Goal: Information Seeking & Learning: Learn about a topic

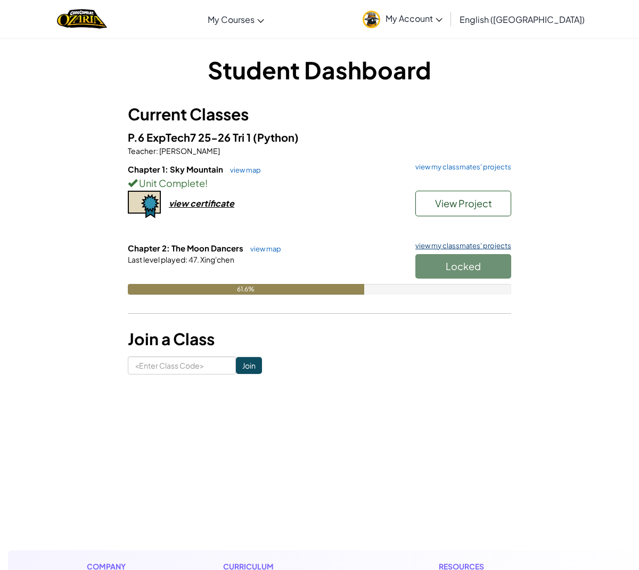
click at [427, 248] on link "view my classmates' projects" at bounding box center [460, 245] width 101 height 7
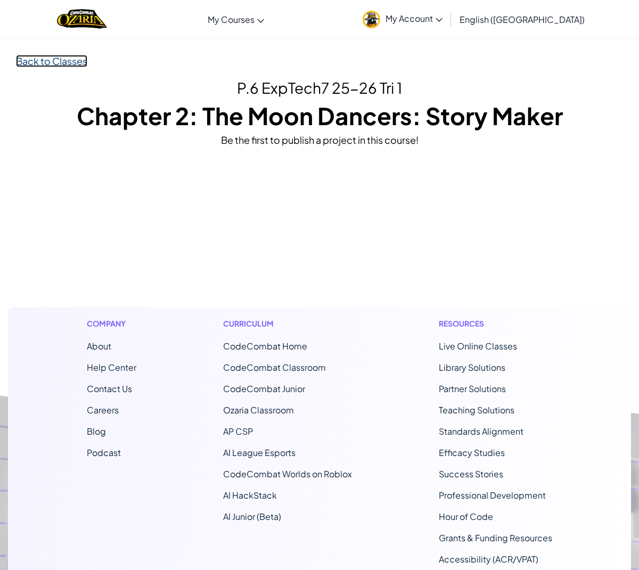
click at [60, 60] on link "Back to Classes" at bounding box center [51, 61] width 71 height 12
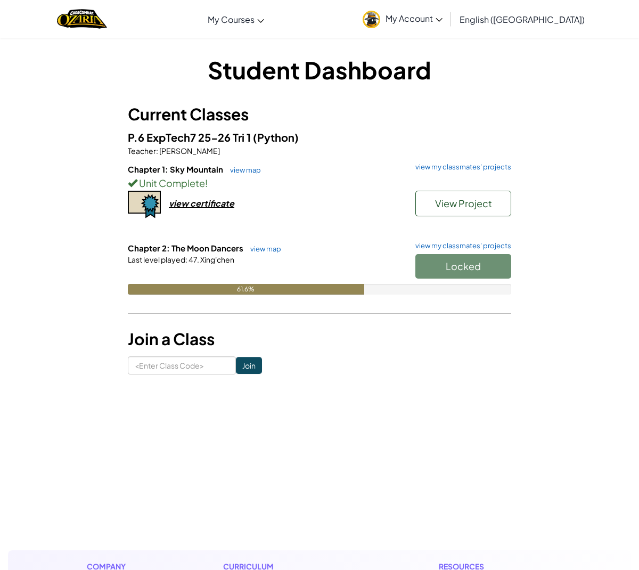
click at [265, 254] on h6 "Chapter 2: The Moon Dancers view map view my classmates' projects" at bounding box center [320, 248] width 384 height 12
click at [265, 246] on link "view map" at bounding box center [263, 248] width 36 height 9
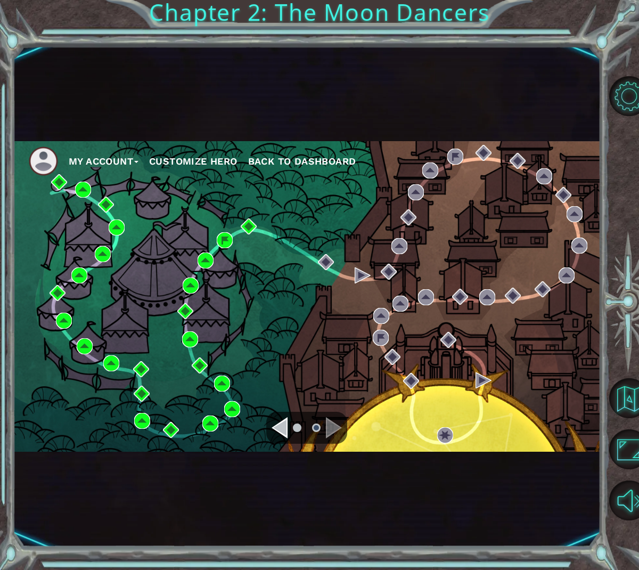
click at [209, 164] on button "Customize Hero" at bounding box center [193, 161] width 88 height 16
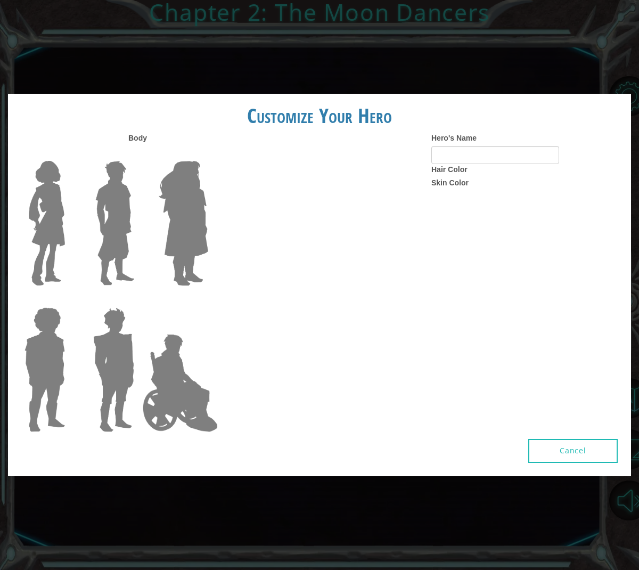
type input "jigme's knee grows"
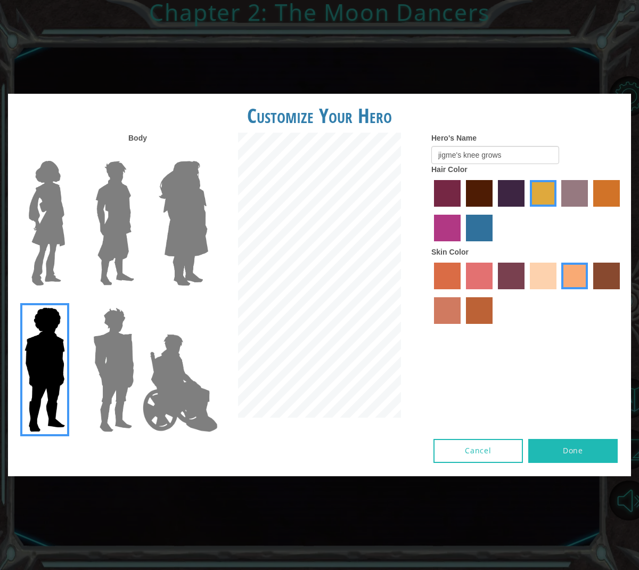
click at [606, 276] on label "karma skin color" at bounding box center [606, 276] width 27 height 27
click at [590, 293] on input "karma skin color" at bounding box center [590, 293] width 0 height 0
click at [162, 404] on img at bounding box center [180, 383] width 84 height 107
click at [208, 300] on input "Hero Jamie" at bounding box center [208, 300] width 0 height 0
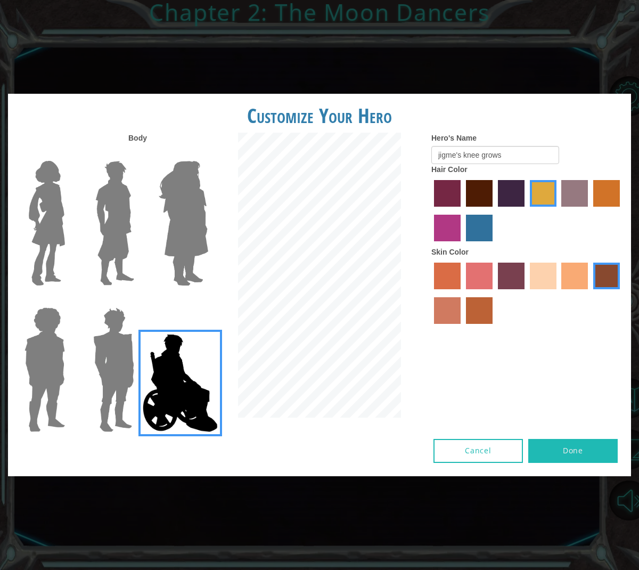
click at [55, 362] on img at bounding box center [44, 369] width 49 height 133
click at [69, 300] on input "Hero Steven" at bounding box center [69, 300] width 0 height 0
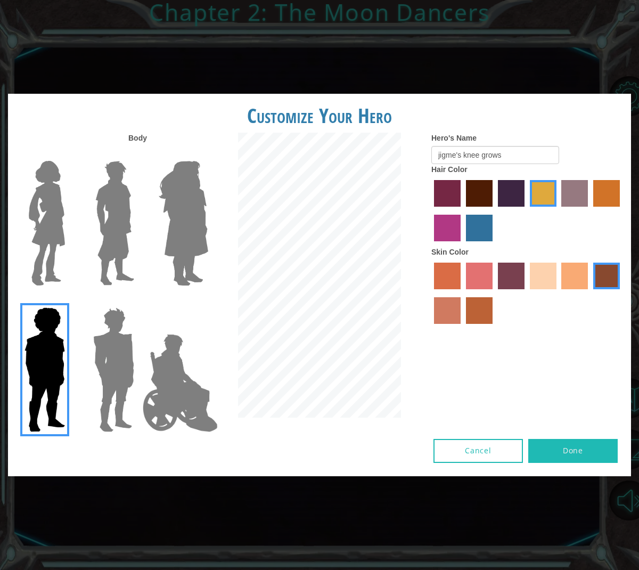
click at [568, 445] on button "Done" at bounding box center [572, 451] width 89 height 24
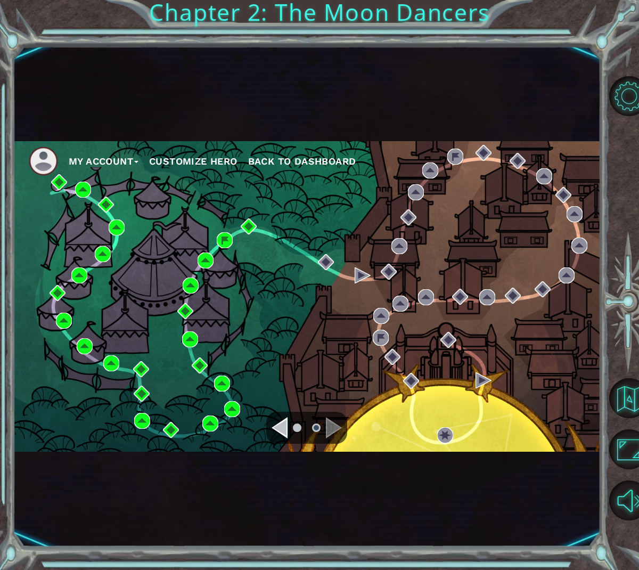
click at [276, 427] on div "Navigate to the previous page" at bounding box center [280, 427] width 16 height 21
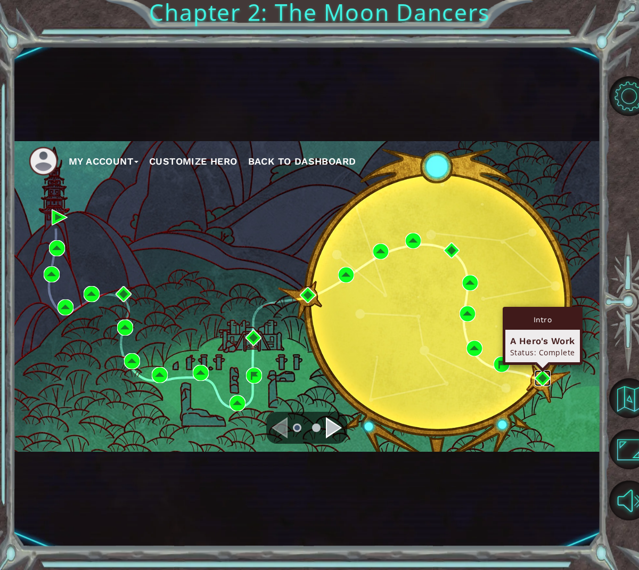
click at [544, 378] on img at bounding box center [543, 378] width 16 height 16
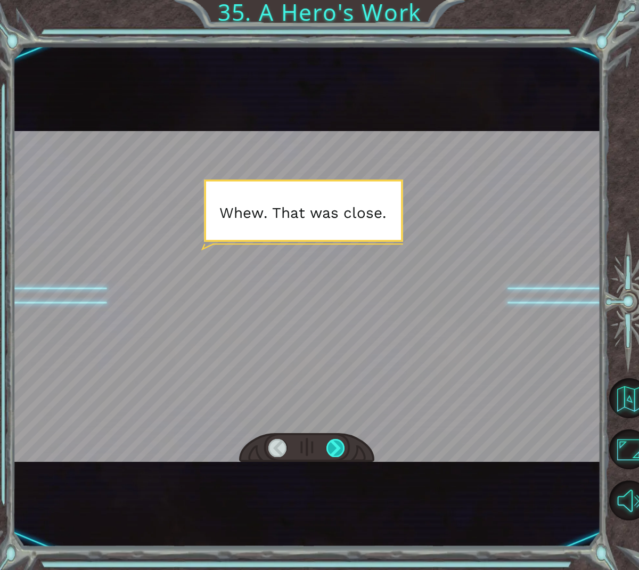
click at [340, 449] on div at bounding box center [336, 448] width 19 height 18
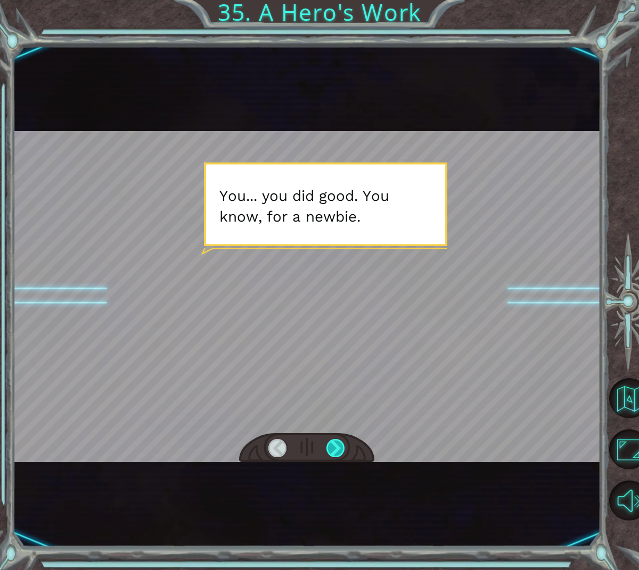
click at [340, 449] on div at bounding box center [336, 448] width 19 height 18
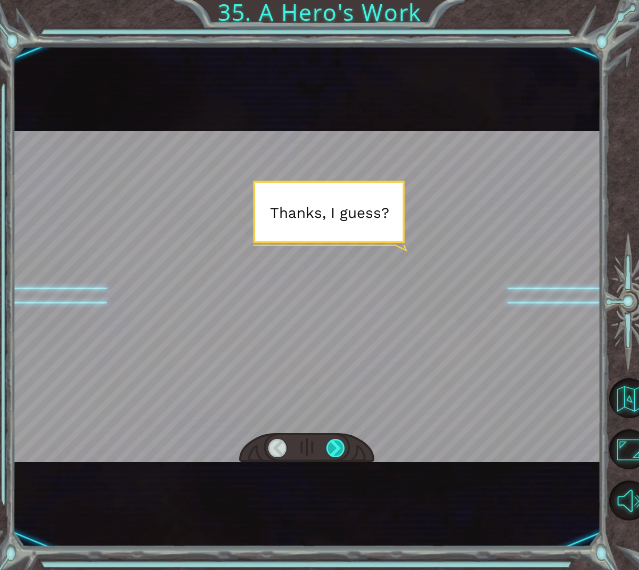
click at [340, 449] on div at bounding box center [336, 448] width 19 height 18
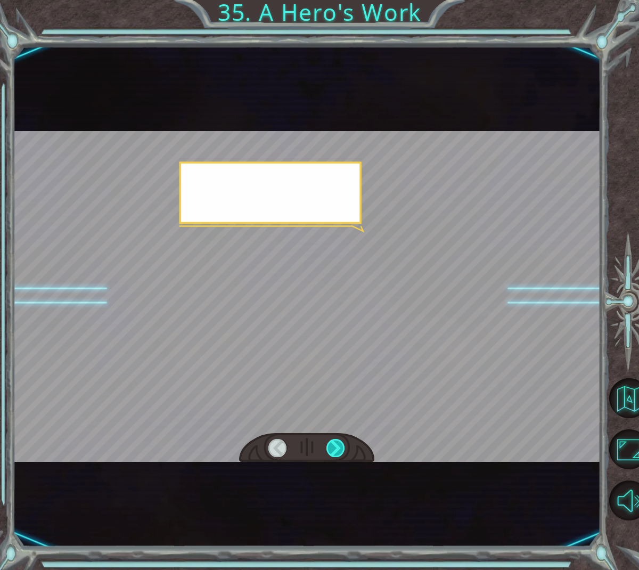
click at [340, 449] on div at bounding box center [336, 448] width 19 height 18
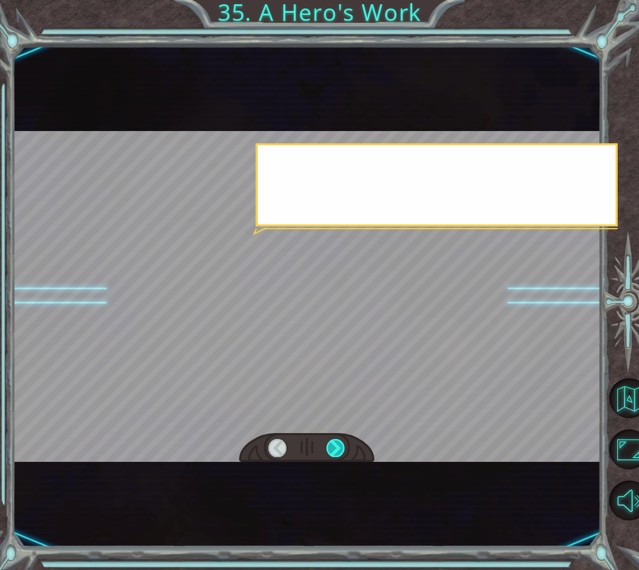
click at [341, 449] on div at bounding box center [336, 448] width 19 height 18
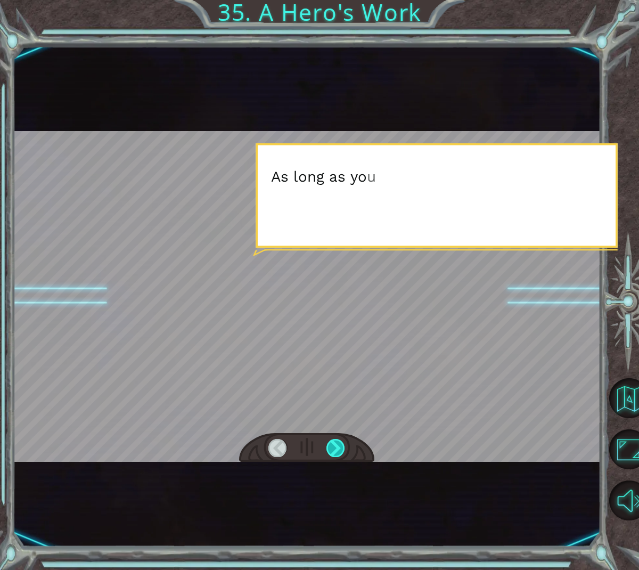
click at [341, 450] on div at bounding box center [336, 448] width 19 height 18
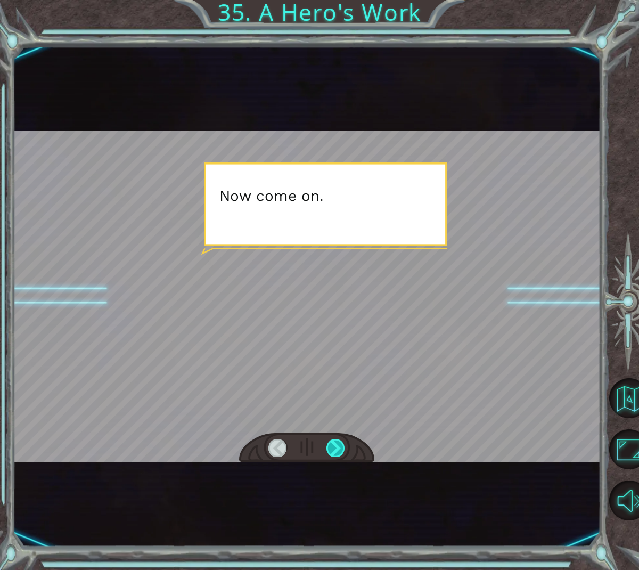
click at [341, 451] on div at bounding box center [336, 448] width 19 height 18
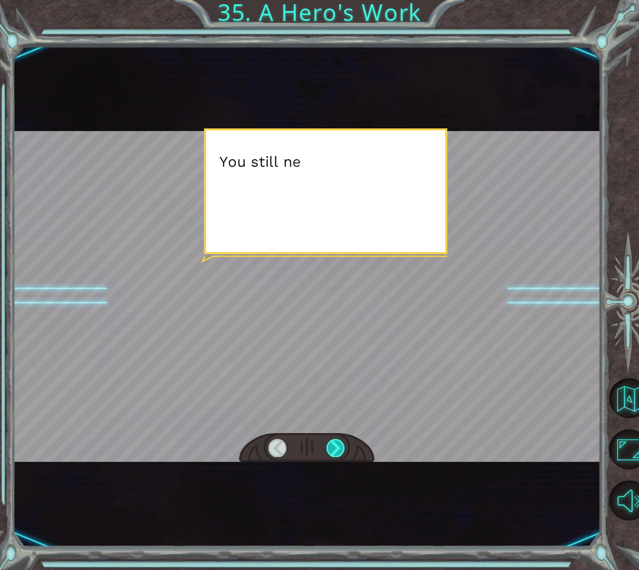
click at [341, 451] on div at bounding box center [336, 448] width 19 height 18
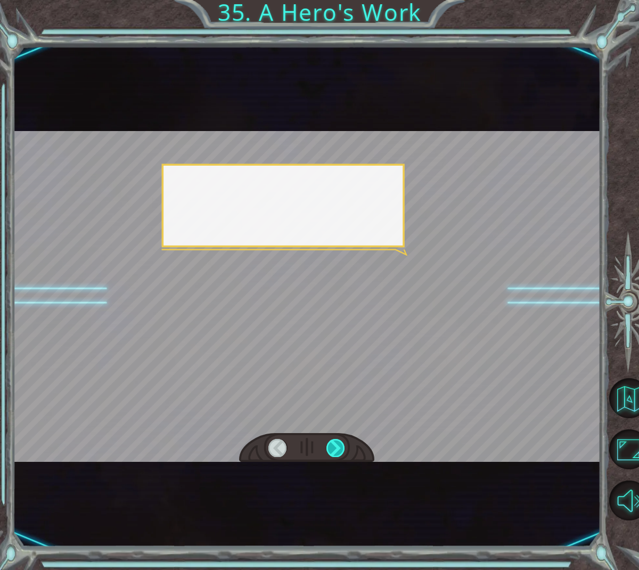
click at [341, 451] on div at bounding box center [336, 448] width 19 height 18
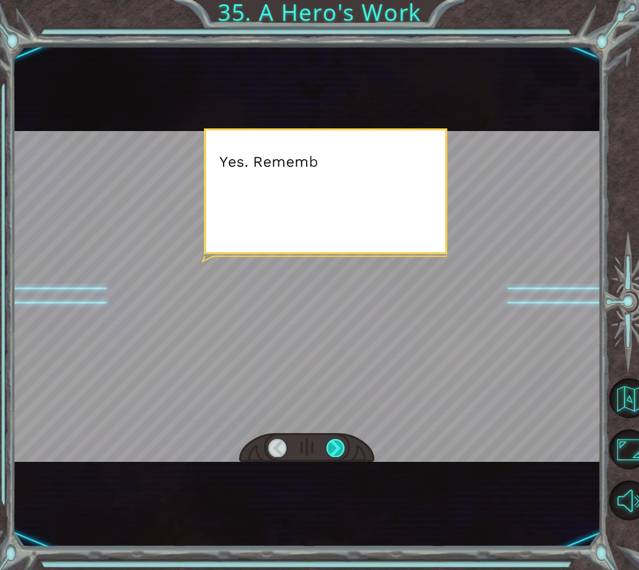
click at [341, 451] on div at bounding box center [336, 448] width 19 height 18
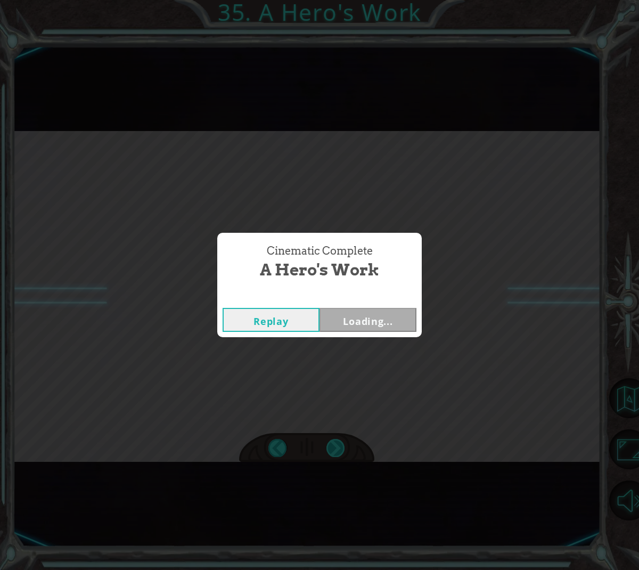
click at [343, 455] on div "Cinematic Complete A Hero's Work Replay Loading..." at bounding box center [319, 285] width 639 height 570
click at [377, 330] on button "Next" at bounding box center [368, 320] width 97 height 24
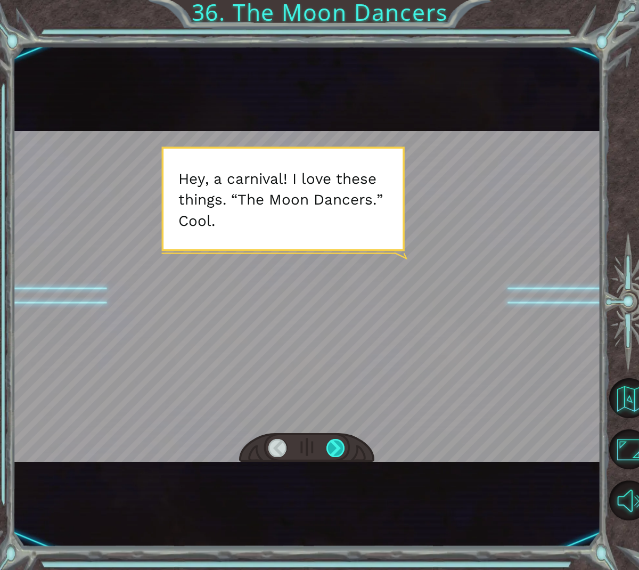
click at [333, 451] on div at bounding box center [336, 448] width 19 height 18
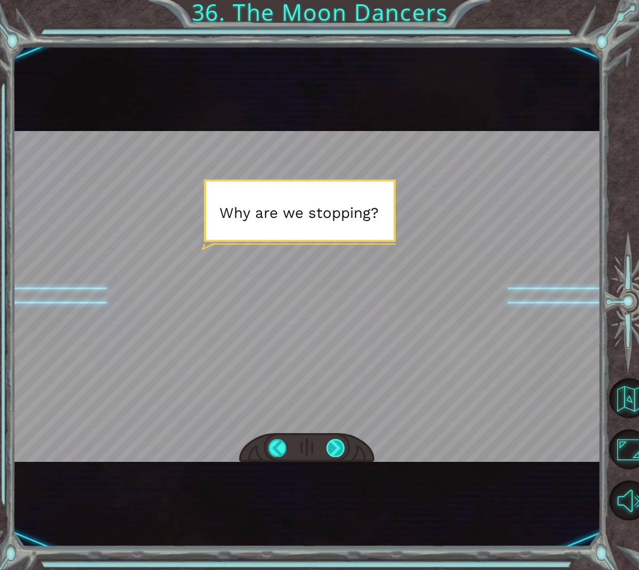
click at [333, 451] on div at bounding box center [336, 448] width 19 height 18
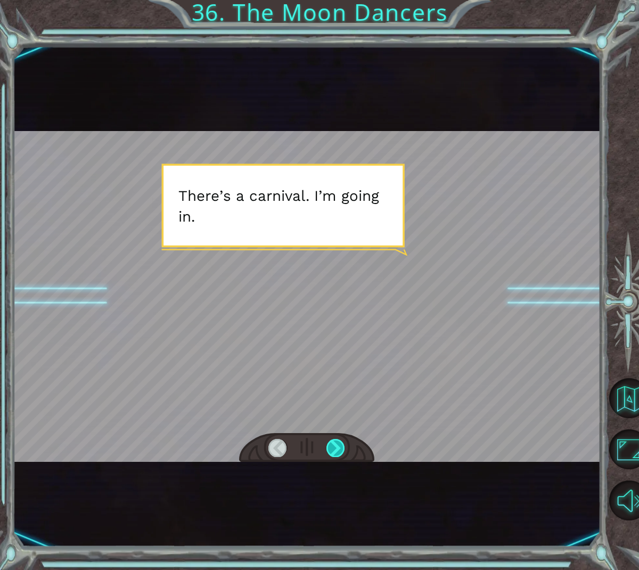
click at [333, 451] on div at bounding box center [336, 448] width 19 height 18
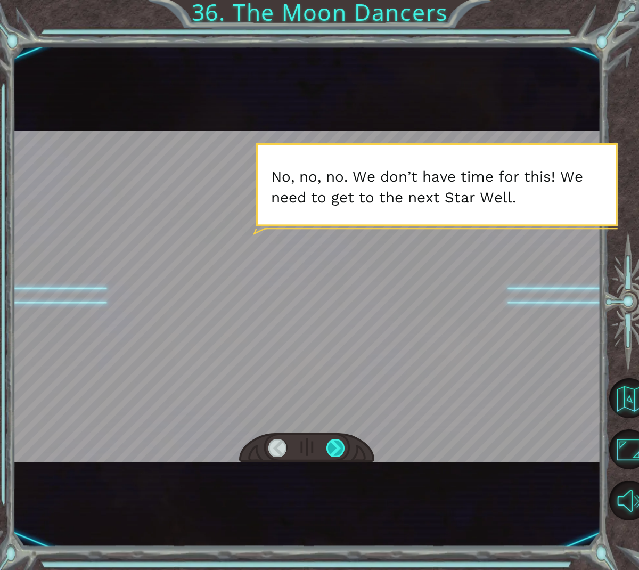
click at [333, 451] on div at bounding box center [336, 448] width 19 height 18
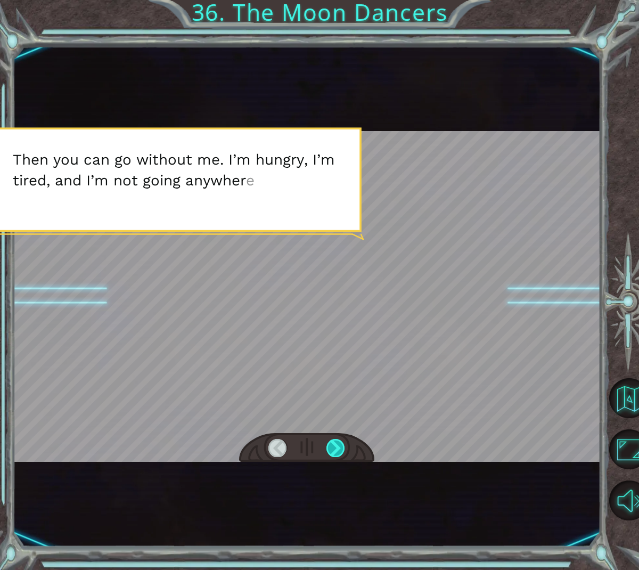
click at [333, 451] on div at bounding box center [336, 448] width 19 height 18
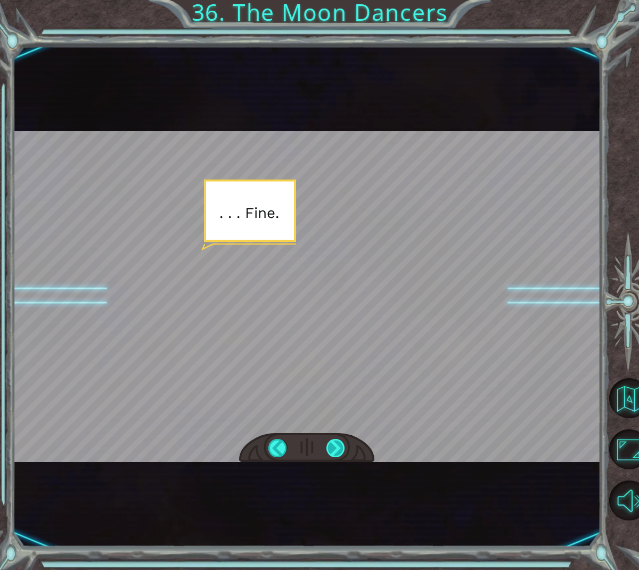
click at [333, 451] on div at bounding box center [336, 448] width 19 height 18
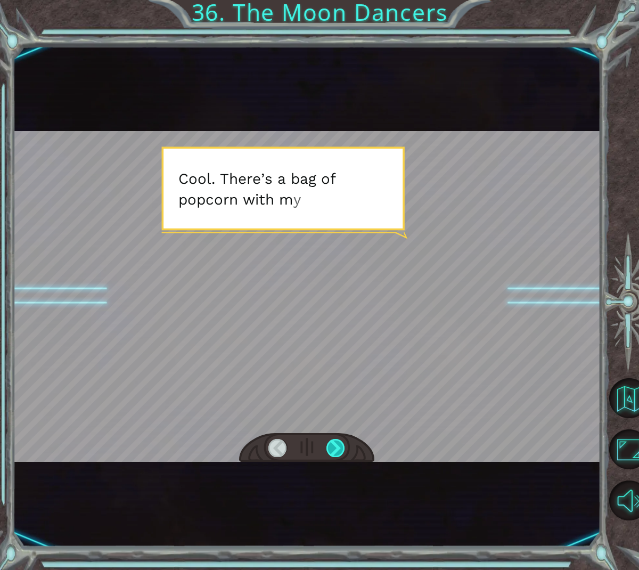
click at [333, 451] on div at bounding box center [336, 448] width 19 height 18
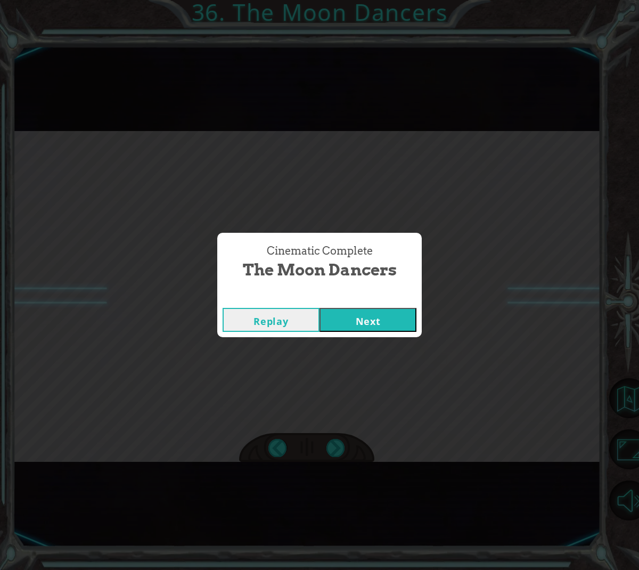
click at [369, 315] on button "Next" at bounding box center [368, 320] width 97 height 24
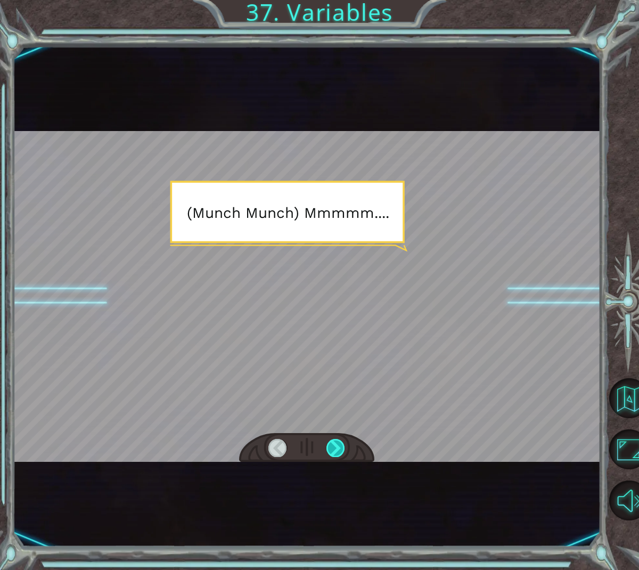
click at [333, 454] on div at bounding box center [336, 448] width 19 height 18
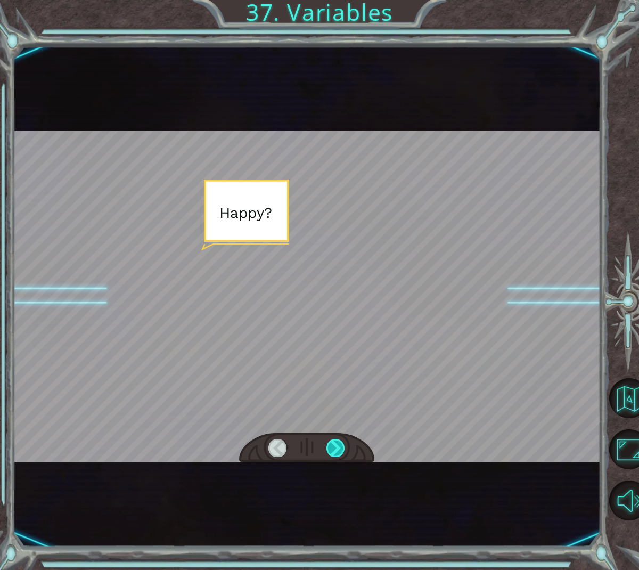
click at [333, 454] on div at bounding box center [336, 448] width 19 height 18
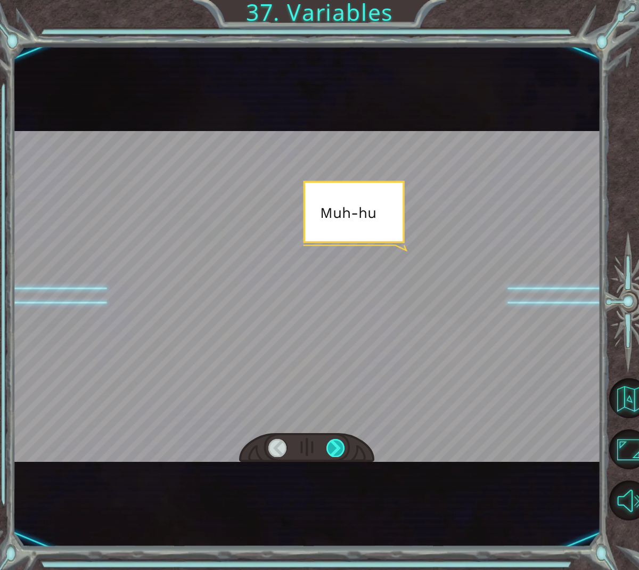
click at [333, 454] on div at bounding box center [336, 448] width 19 height 18
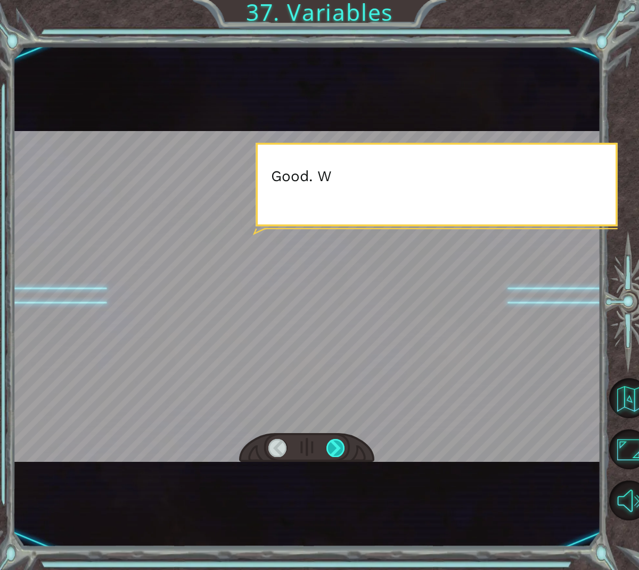
click at [333, 454] on div at bounding box center [336, 448] width 19 height 18
click at [332, 455] on div at bounding box center [336, 448] width 19 height 18
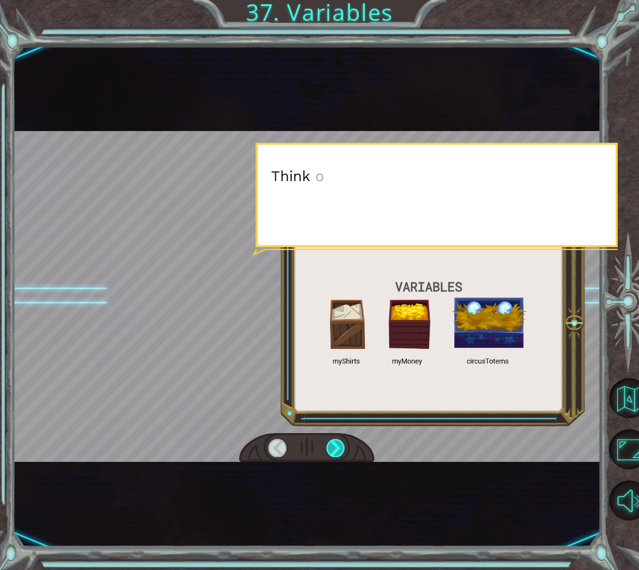
click at [330, 456] on div at bounding box center [336, 448] width 19 height 18
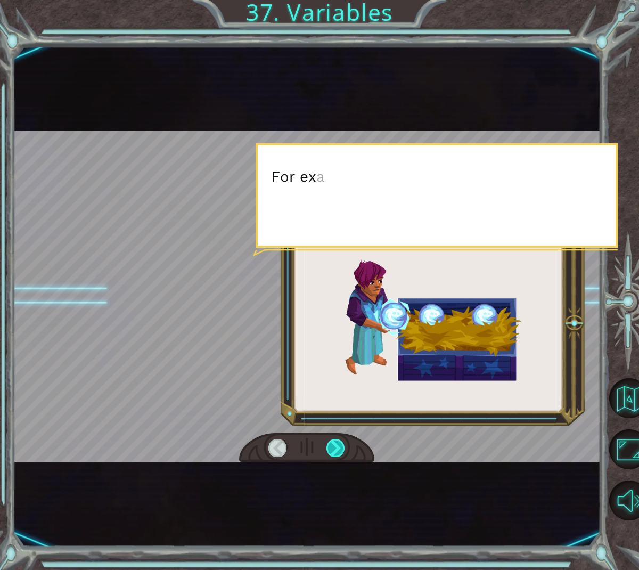
click at [330, 456] on div at bounding box center [336, 448] width 19 height 18
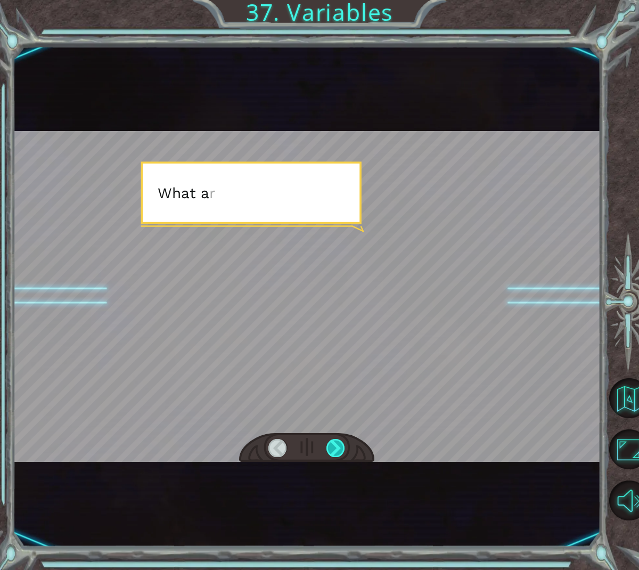
click at [330, 456] on div at bounding box center [336, 448] width 19 height 18
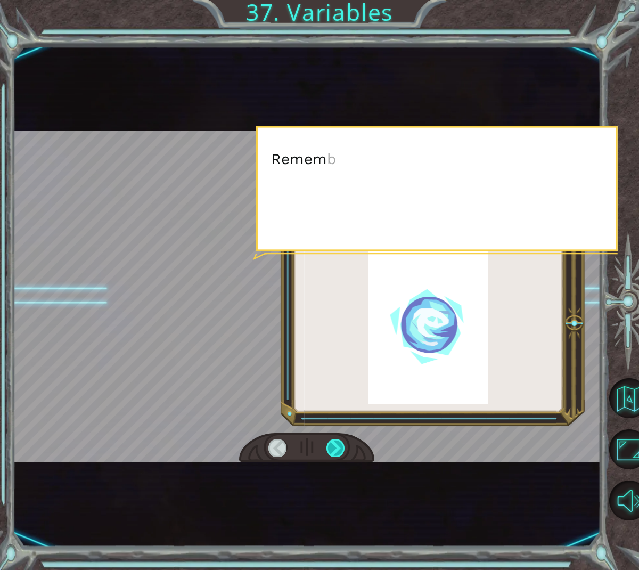
click at [330, 456] on div at bounding box center [336, 448] width 19 height 18
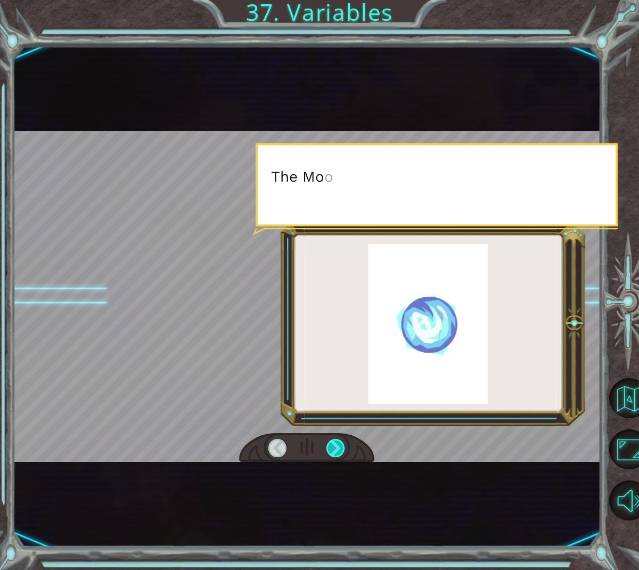
click at [330, 456] on div at bounding box center [336, 448] width 19 height 18
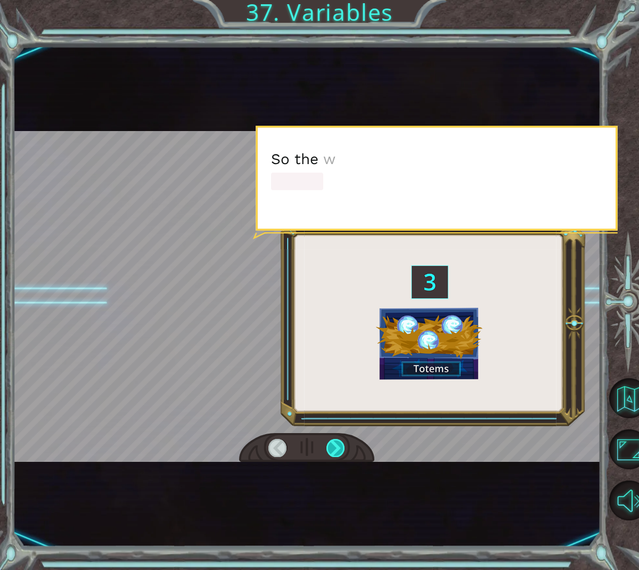
click at [330, 456] on div at bounding box center [336, 448] width 19 height 18
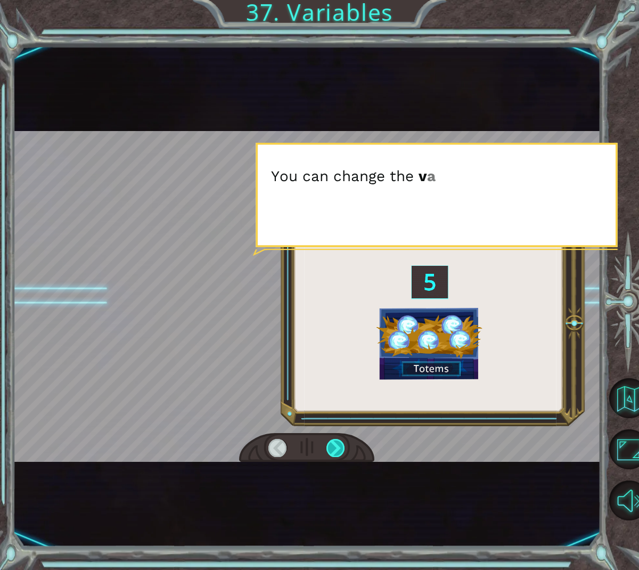
click at [330, 456] on div at bounding box center [336, 448] width 19 height 18
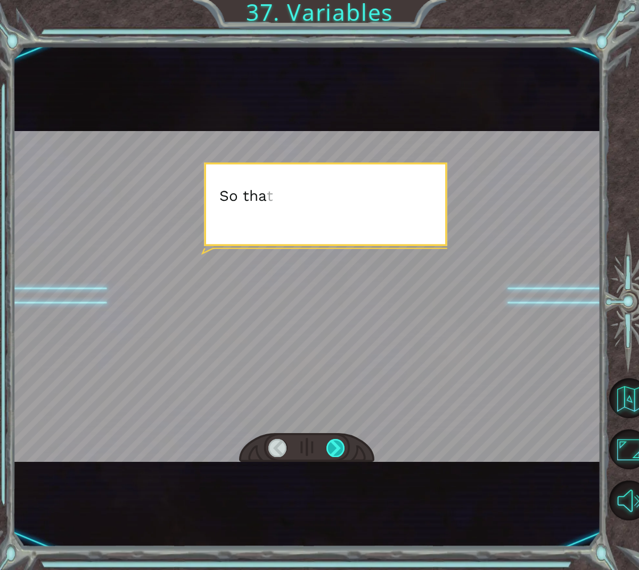
click at [330, 456] on div at bounding box center [336, 448] width 19 height 18
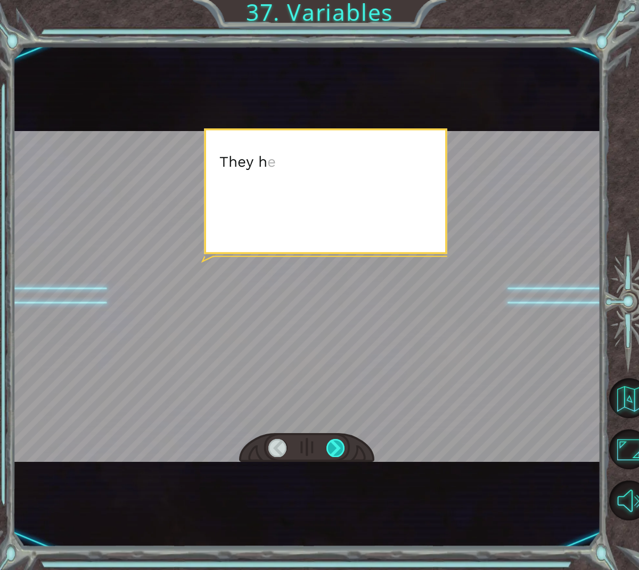
click at [330, 456] on div at bounding box center [336, 448] width 19 height 18
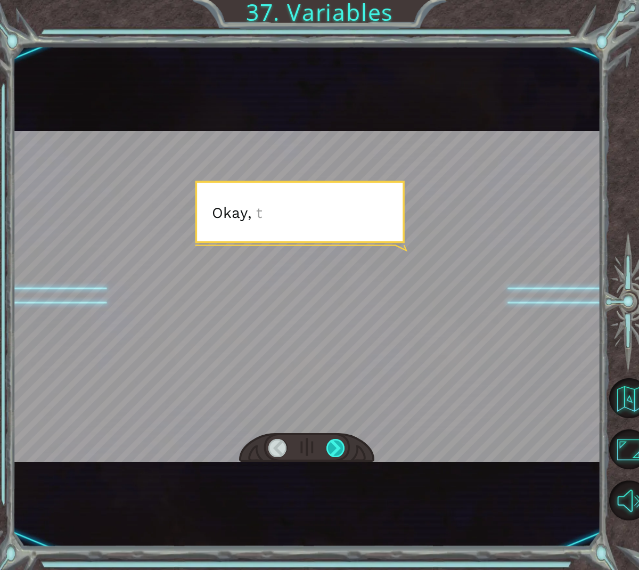
click at [330, 456] on div at bounding box center [336, 448] width 19 height 18
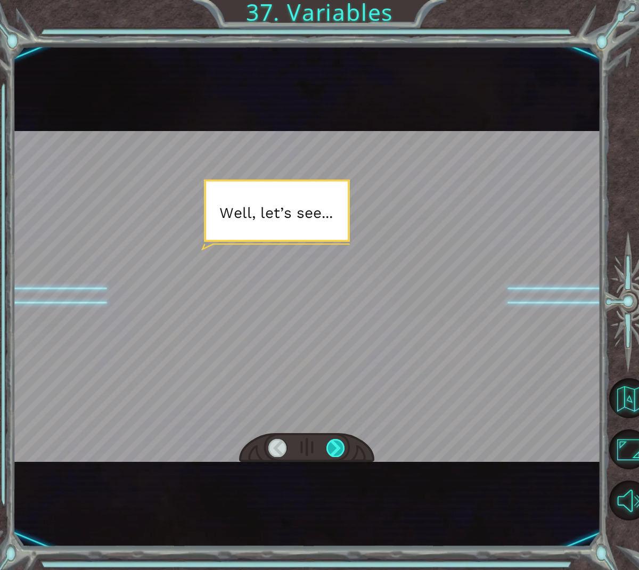
click at [330, 0] on div "( M u n c h M u n c h ) M m m m m . . . . H a p p y ? M u h - h u h . G o o d .…" at bounding box center [319, 0] width 639 height 0
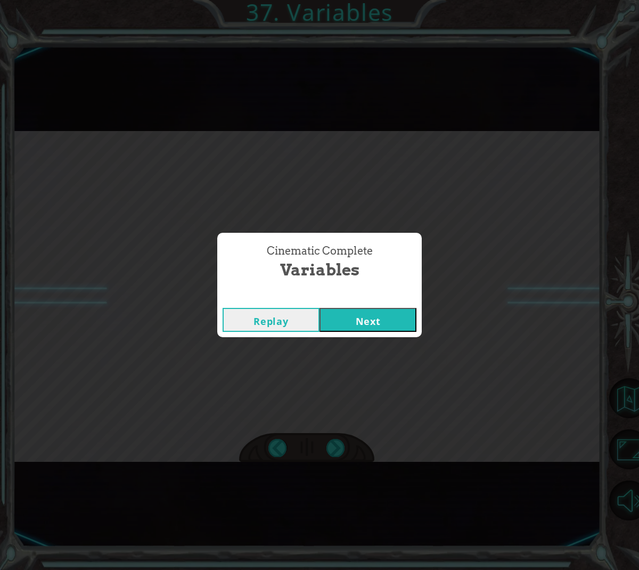
click at [374, 314] on button "Next" at bounding box center [368, 320] width 97 height 24
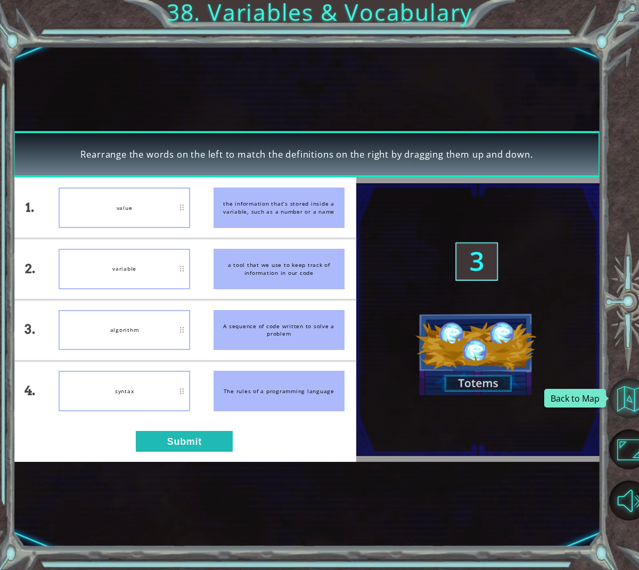
click at [631, 403] on button "Back to Map" at bounding box center [629, 398] width 40 height 40
